Goal: Task Accomplishment & Management: Manage account settings

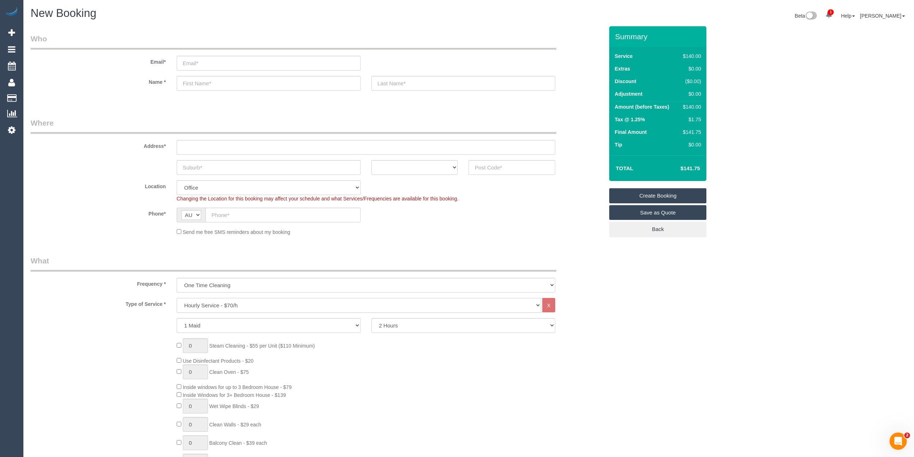
click at [213, 309] on select "Hourly Service - $70/h Hourly Service - $65/h Hourly Service - $60/h Hourly Ser…" at bounding box center [359, 305] width 364 height 15
select select "212"
click at [177, 298] on select "Hourly Service - $70/h Hourly Service - $65/h Hourly Service - $60/h Hourly Ser…" at bounding box center [359, 305] width 364 height 15
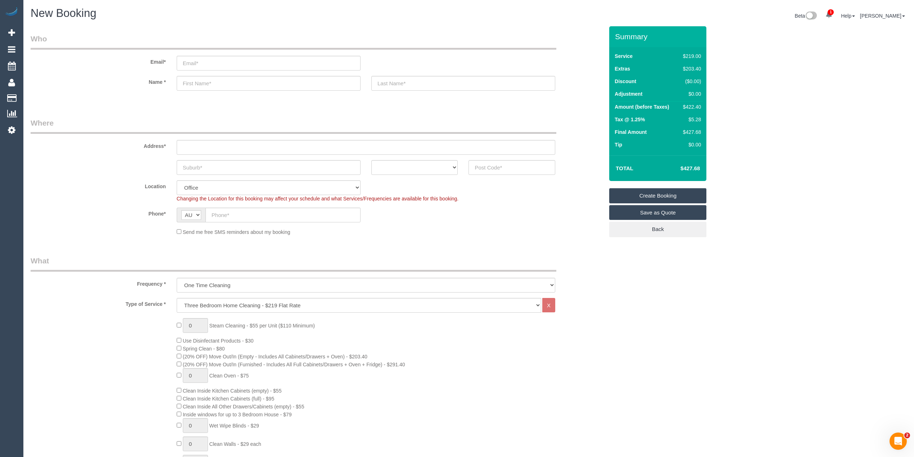
click at [177, 411] on div "0 Steam Cleaning - $55 per Unit ($110 Minimum) Use Disinfectant Products - $30 …" at bounding box center [390, 444] width 438 height 252
click at [178, 412] on div "0 Steam Cleaning - $55 per Unit ($110 Minimum) Use Disinfectant Products - $30 …" at bounding box center [390, 444] width 438 height 252
click at [117, 372] on div "0 Steam Cleaning - $55 per Unit ($110 Minimum) Use Disinfectant Products - $30 …" at bounding box center [317, 444] width 584 height 252
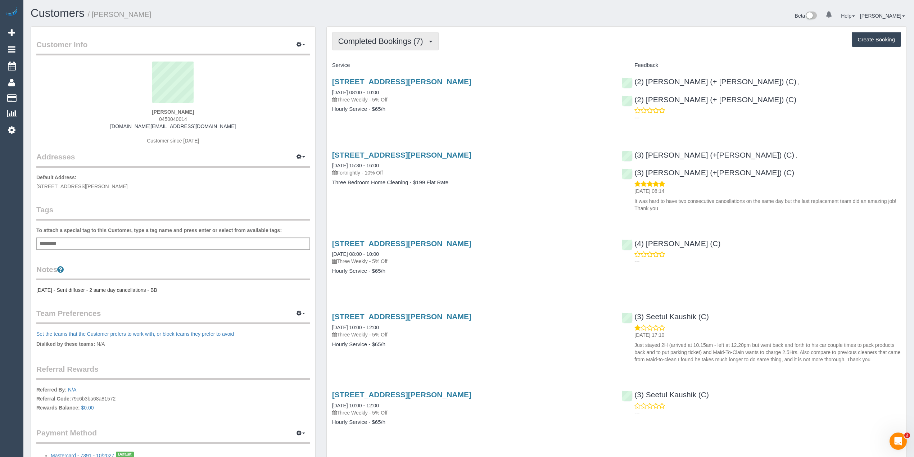
click at [360, 39] on span "Completed Bookings (7)" at bounding box center [382, 41] width 89 height 9
click at [359, 35] on button "Completed Bookings (7)" at bounding box center [385, 41] width 106 height 18
